Goal: Information Seeking & Learning: Understand process/instructions

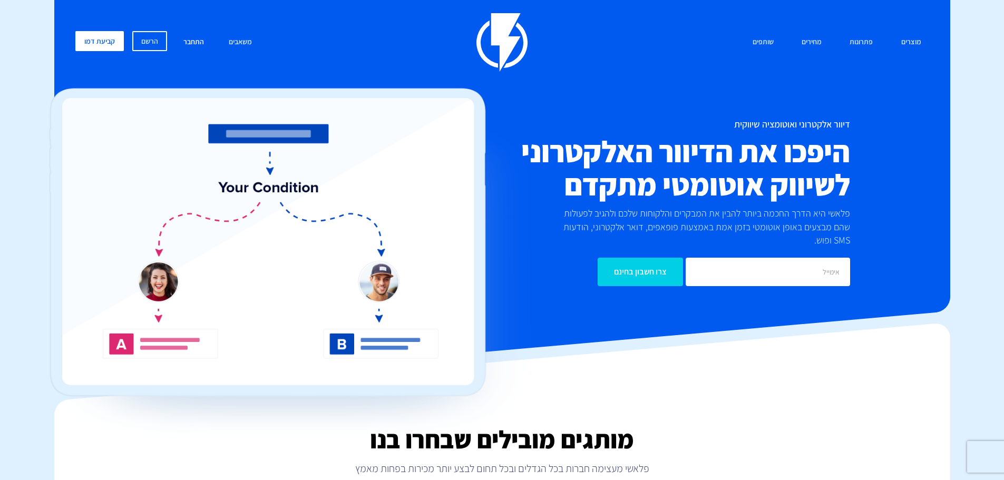
click at [191, 37] on link "התחבר" at bounding box center [193, 42] width 36 height 23
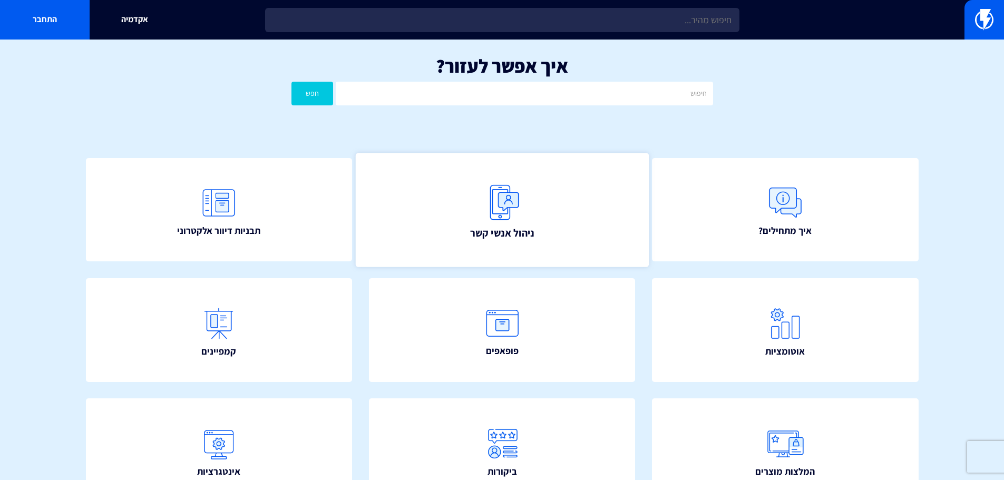
click at [500, 207] on img at bounding box center [502, 202] width 46 height 46
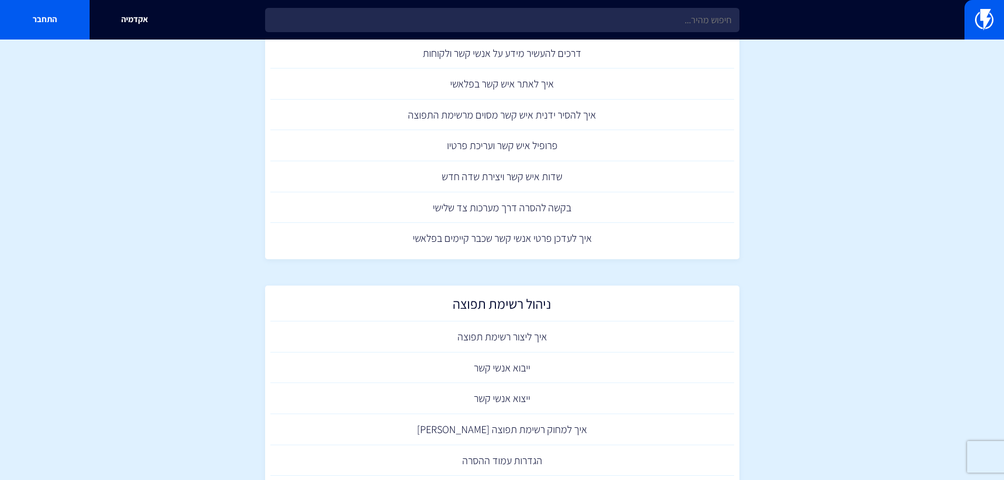
scroll to position [408, 0]
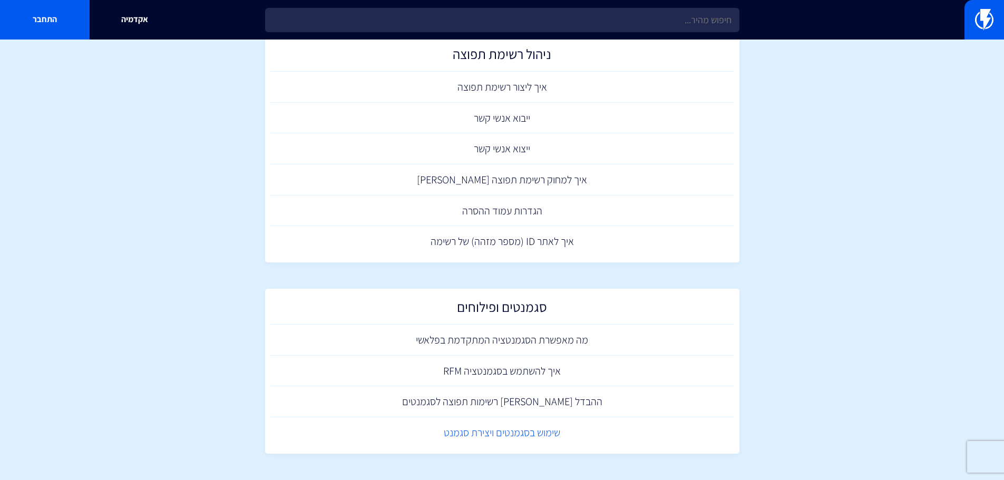
click at [550, 441] on link "שימוש בסגמנטים ויצירת סגמנט" at bounding box center [502, 432] width 464 height 31
